Goal: Communication & Community: Answer question/provide support

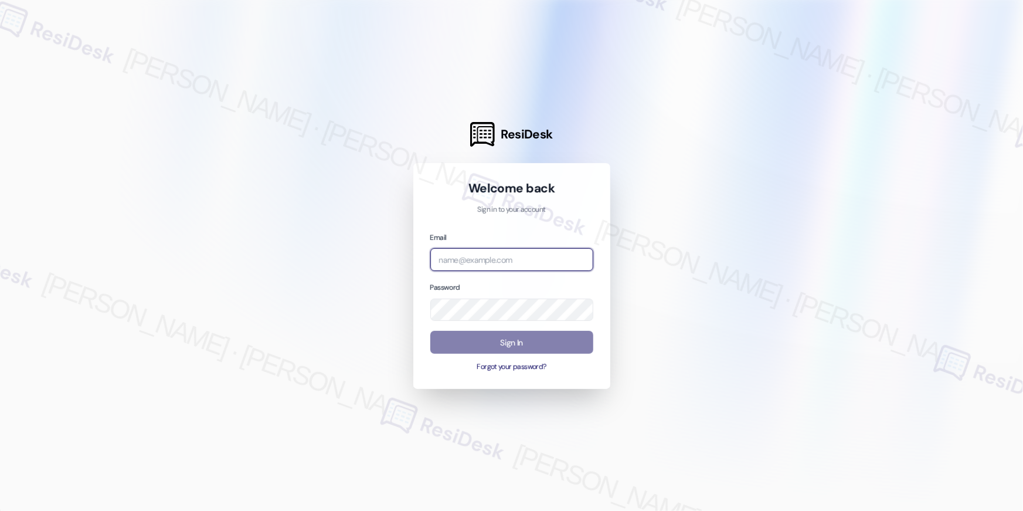
click at [479, 259] on input "email" at bounding box center [511, 259] width 163 height 23
click at [496, 257] on input "email" at bounding box center [511, 259] width 163 height 23
click at [497, 261] on input "email" at bounding box center [511, 259] width 163 height 23
paste input "automated-surveys-asset_living-resen.eight@asset_[DOMAIN_NAME]"
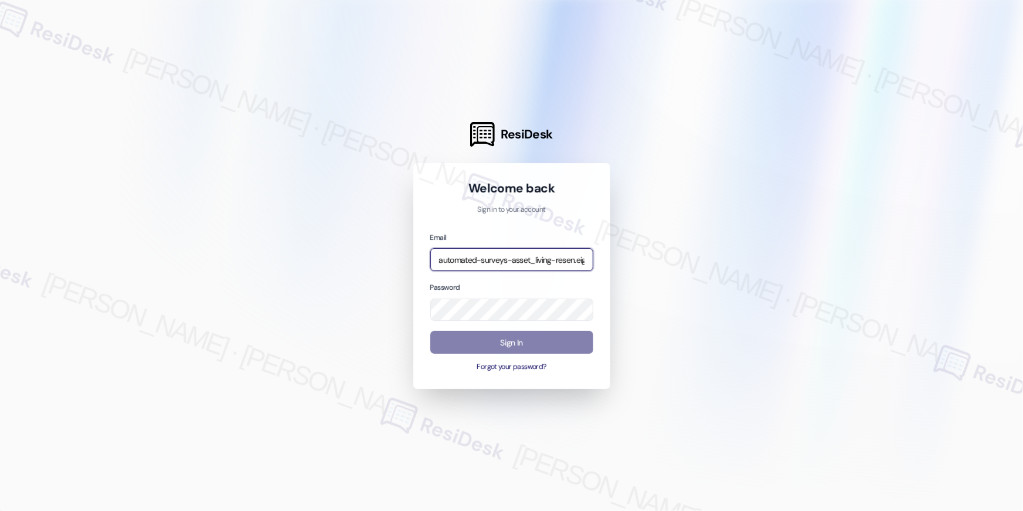
scroll to position [0, 73]
type input "automated-surveys-asset_living-resen.eight@asset_[DOMAIN_NAME]"
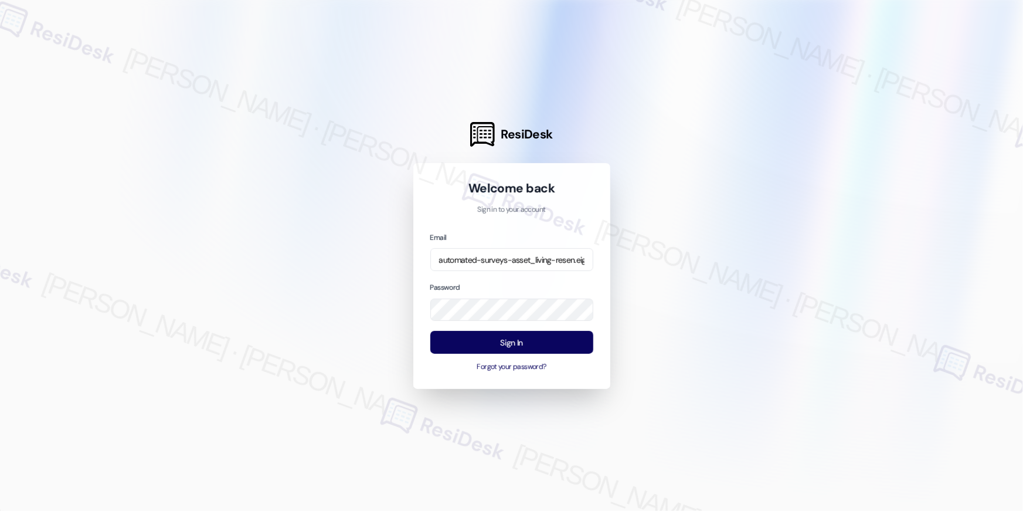
drag, startPoint x: 779, startPoint y: 250, endPoint x: 670, endPoint y: 307, distance: 123.3
click at [776, 252] on div at bounding box center [511, 255] width 1023 height 511
click at [565, 341] on button "Sign In" at bounding box center [511, 342] width 163 height 23
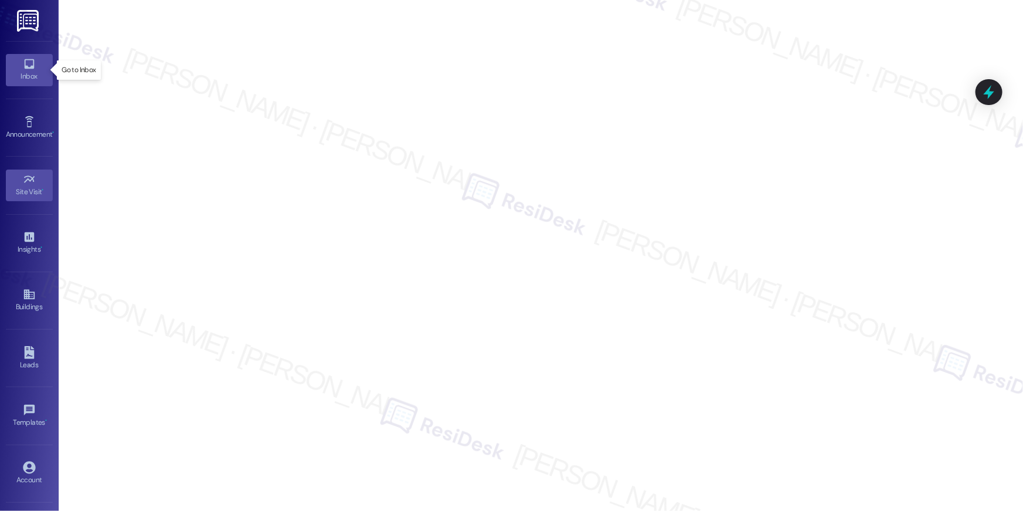
click at [19, 57] on link "Inbox" at bounding box center [29, 70] width 47 height 32
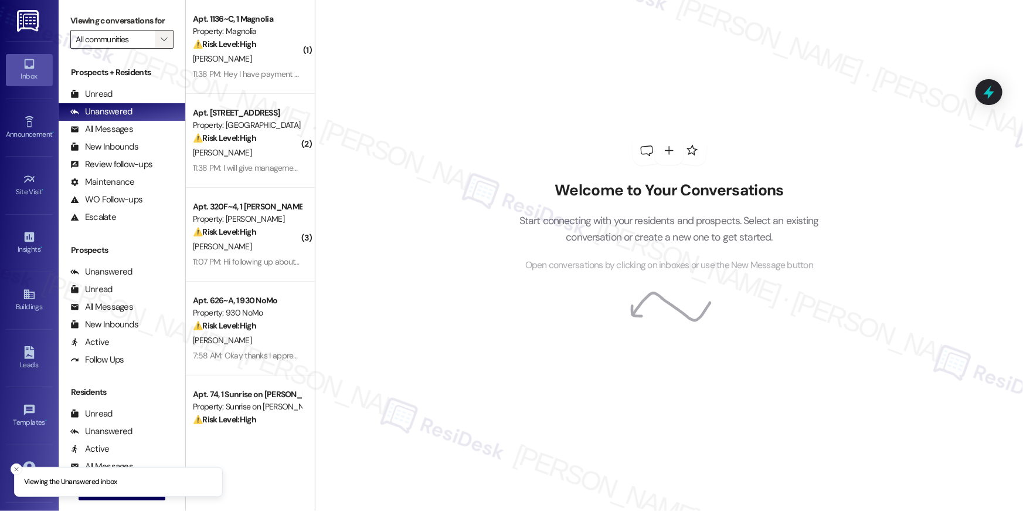
click at [155, 35] on button "" at bounding box center [164, 39] width 19 height 19
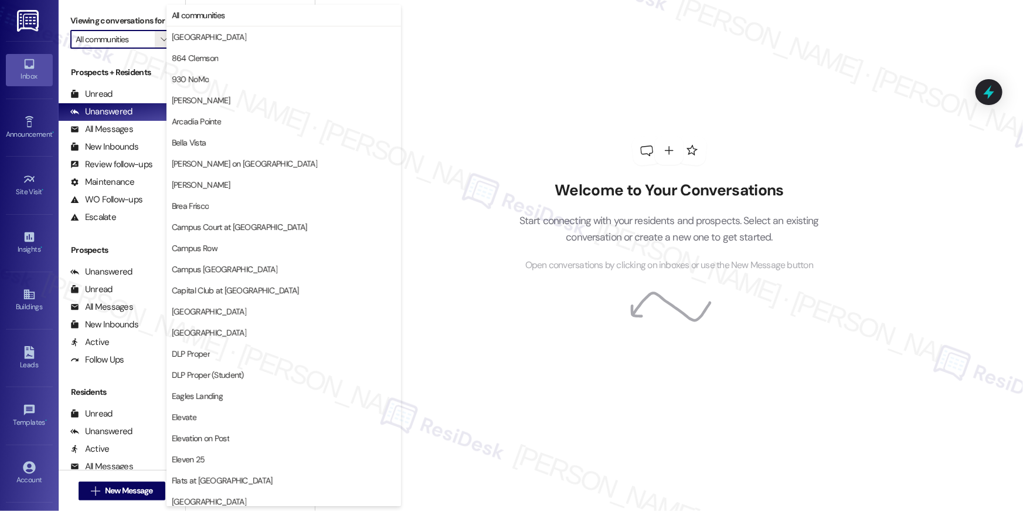
click at [478, 76] on div "Welcome to Your Conversations Start connecting with your residents and prospect…" at bounding box center [669, 255] width 708 height 511
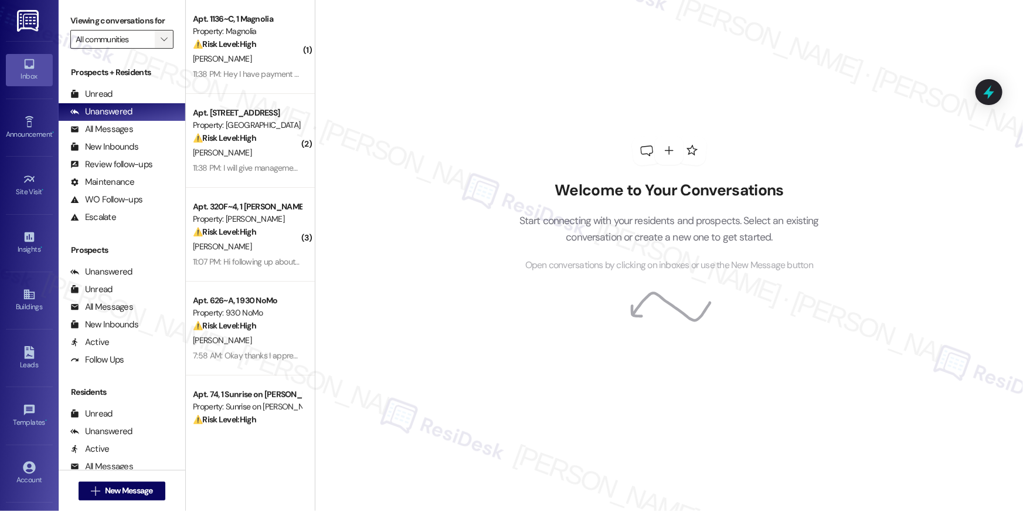
click at [161, 39] on span "" at bounding box center [163, 39] width 11 height 19
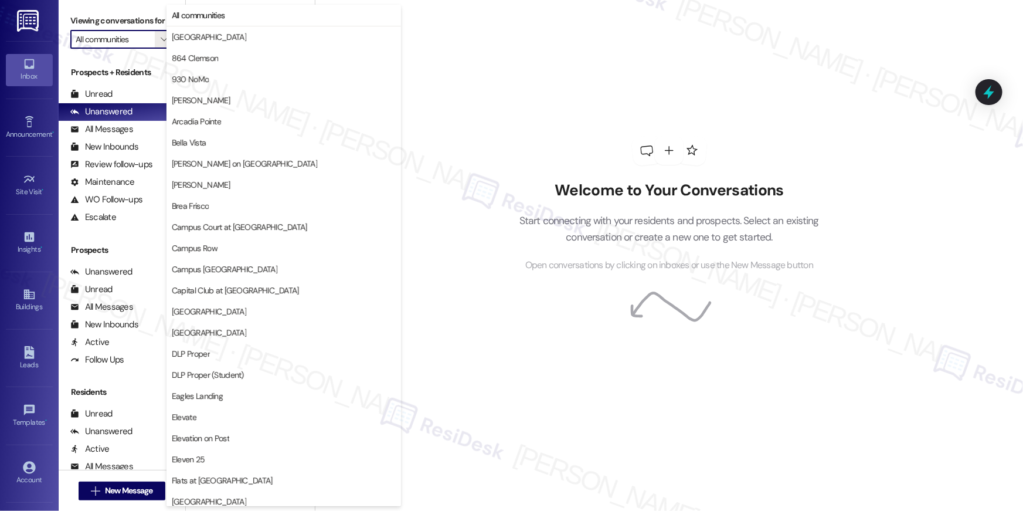
click at [471, 83] on div "Welcome to Your Conversations Start connecting with your residents and prospect…" at bounding box center [669, 255] width 708 height 511
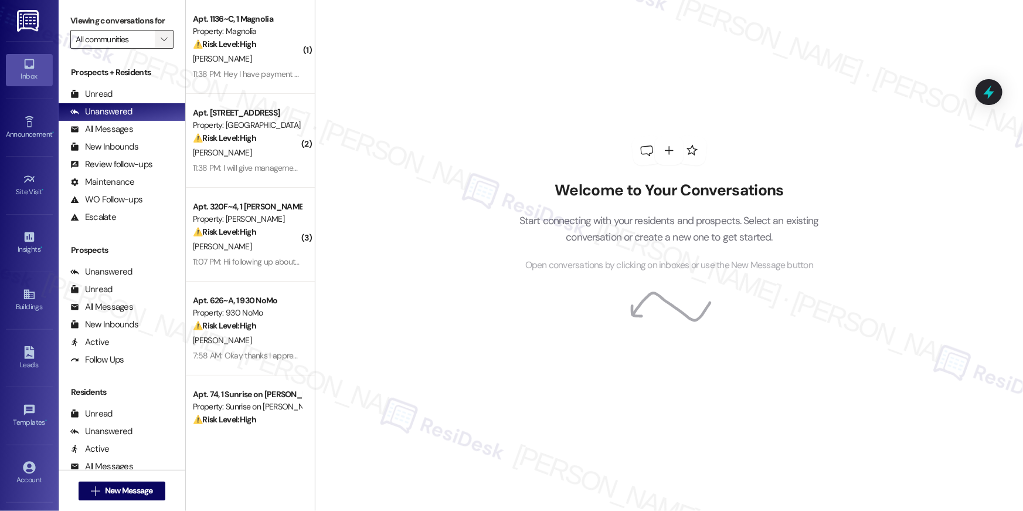
click at [161, 41] on icon "" at bounding box center [164, 39] width 6 height 9
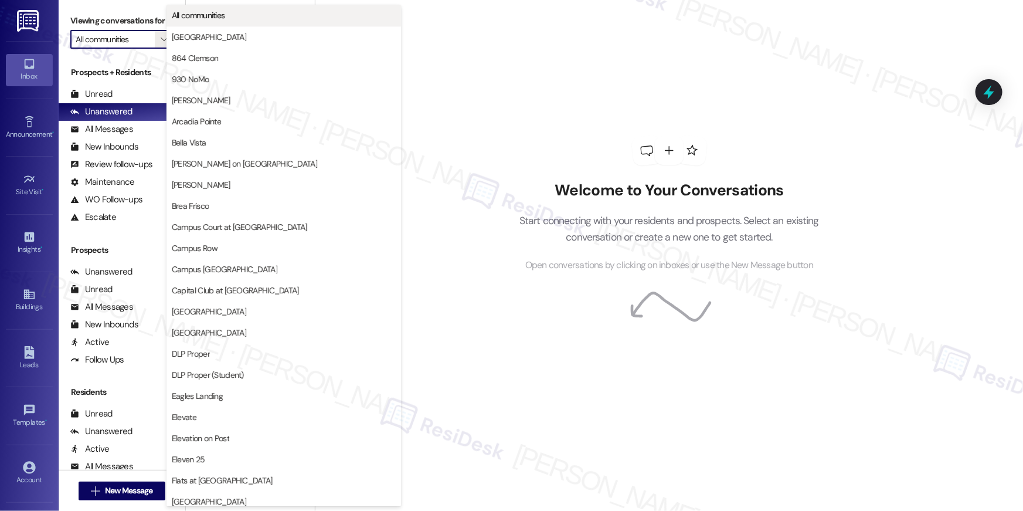
click at [204, 18] on span "All communities" at bounding box center [198, 15] width 53 height 12
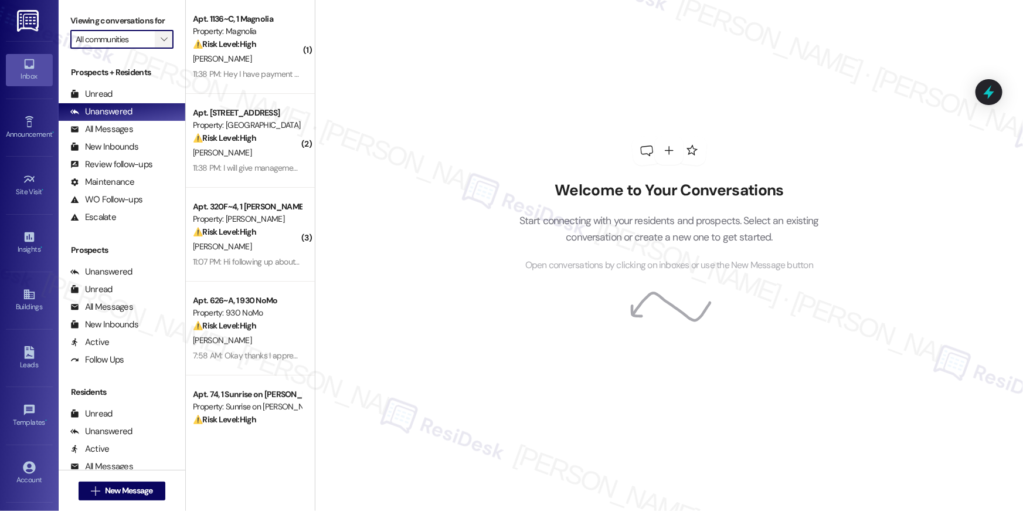
click at [161, 42] on icon "" at bounding box center [164, 39] width 6 height 9
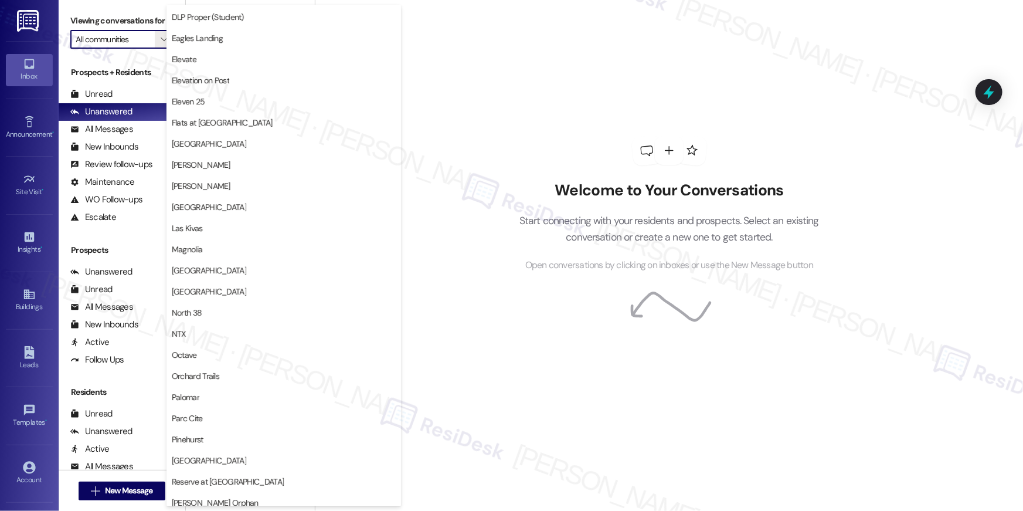
scroll to position [390, 0]
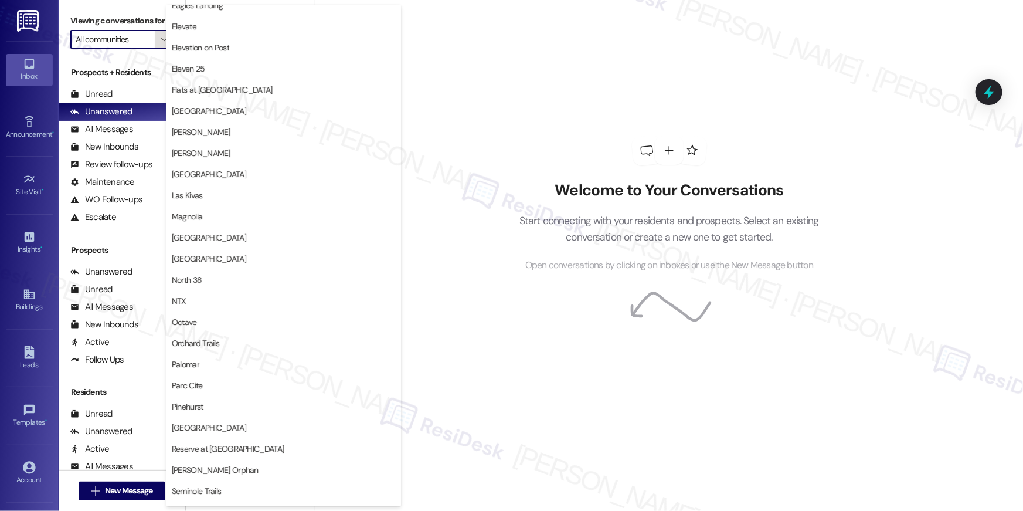
click at [161, 41] on span "" at bounding box center [163, 39] width 11 height 19
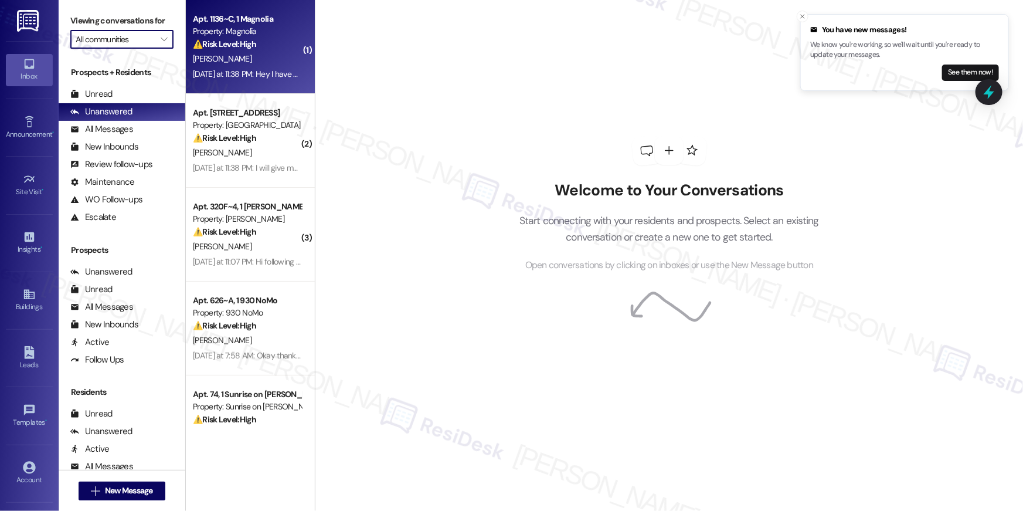
click at [248, 54] on div "[PERSON_NAME]" at bounding box center [247, 59] width 111 height 15
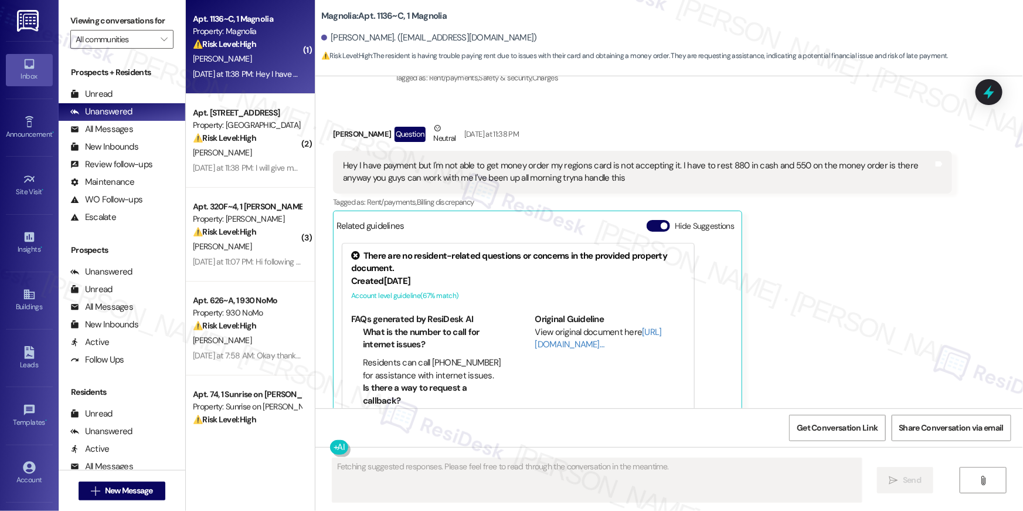
scroll to position [3722, 0]
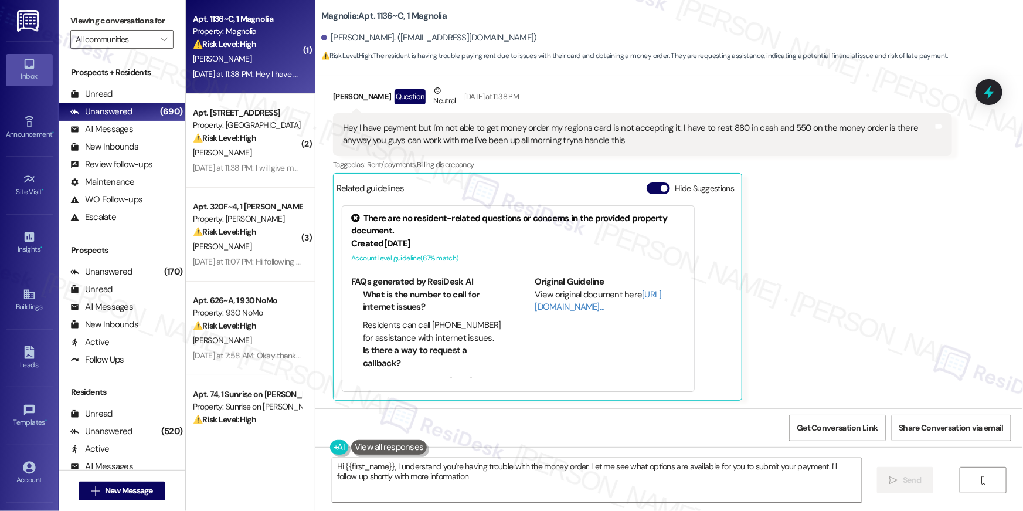
type textarea "Hi {{first_name}}, I understand you're having trouble with the money order. Let…"
